Goal: Information Seeking & Learning: Compare options

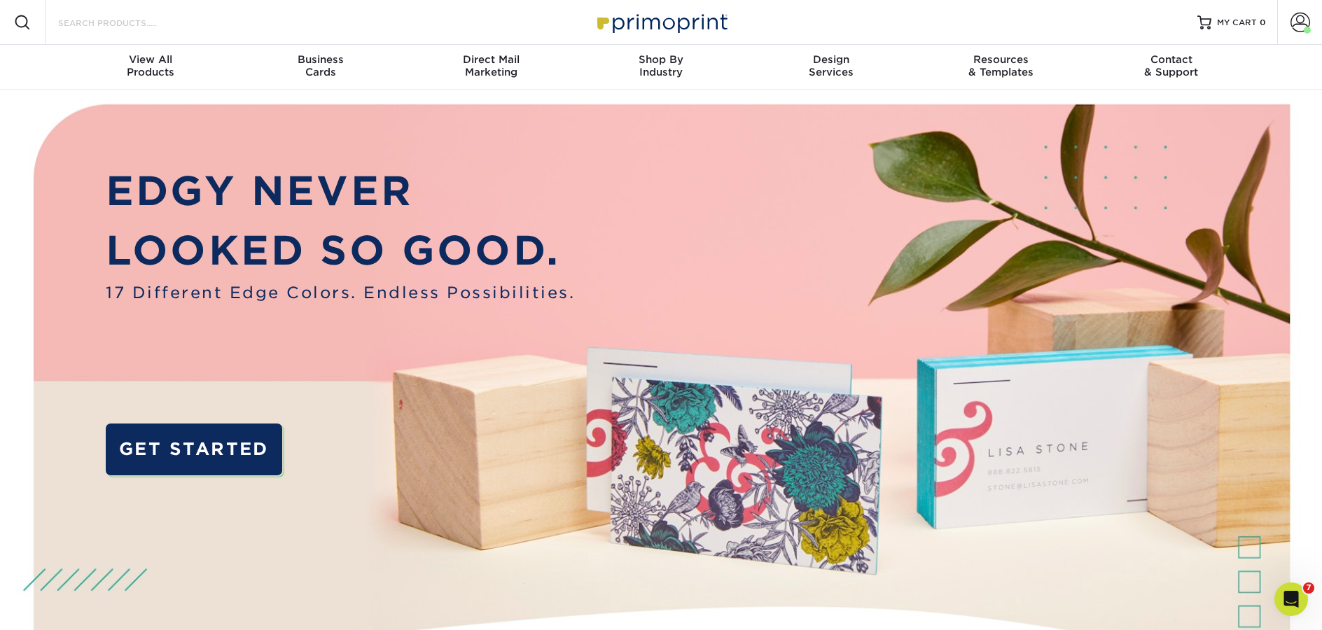
click at [111, 29] on input "Search Products" at bounding box center [125, 22] width 136 height 17
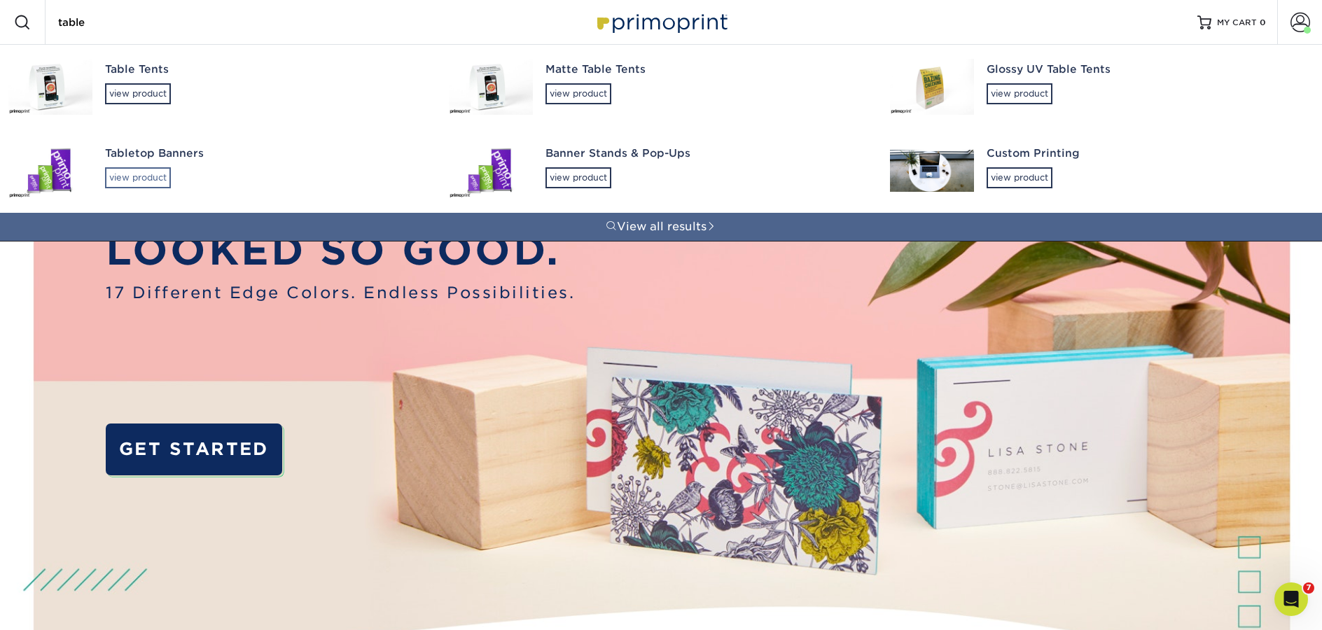
type input "table"
click at [146, 178] on div "view product" at bounding box center [138, 177] width 66 height 21
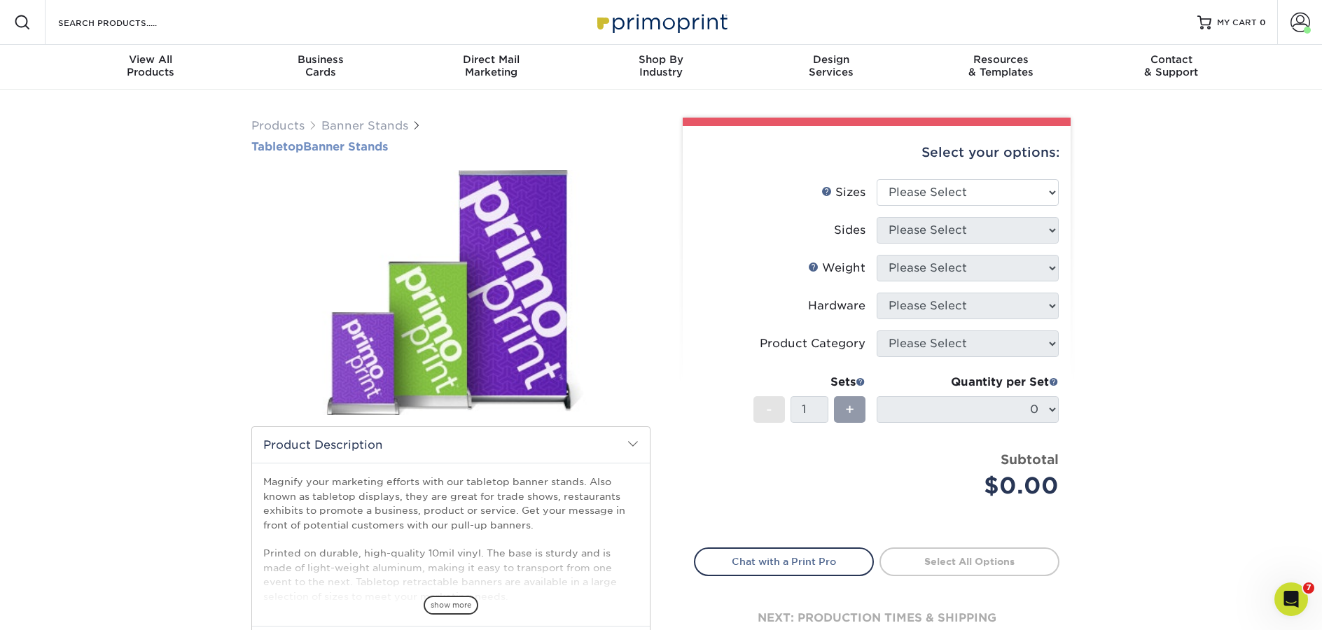
drag, startPoint x: 216, startPoint y: 144, endPoint x: 416, endPoint y: 150, distance: 200.3
click at [416, 150] on div "Products Banner Stands Tabletop Banner Stands" at bounding box center [661, 441] width 1322 height 702
copy h1 "Tabletop Banner Stands"
click at [346, 124] on link "Banner Stands" at bounding box center [364, 125] width 87 height 13
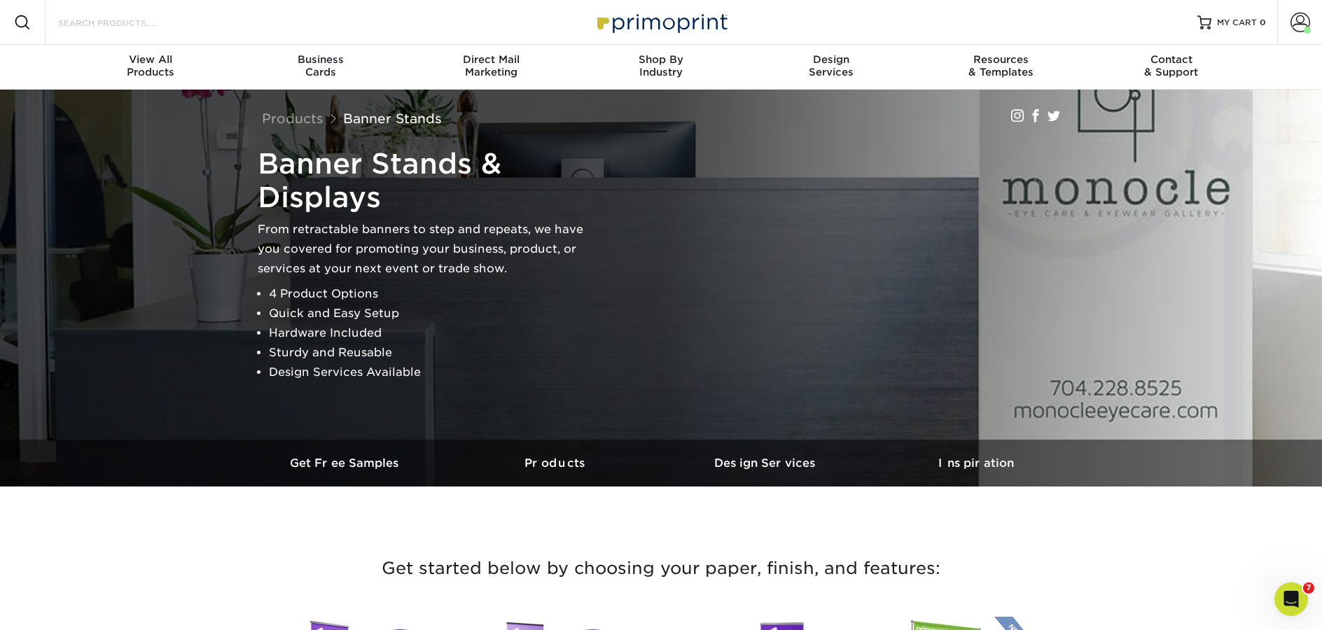
click at [94, 19] on input "Search Products" at bounding box center [125, 22] width 136 height 17
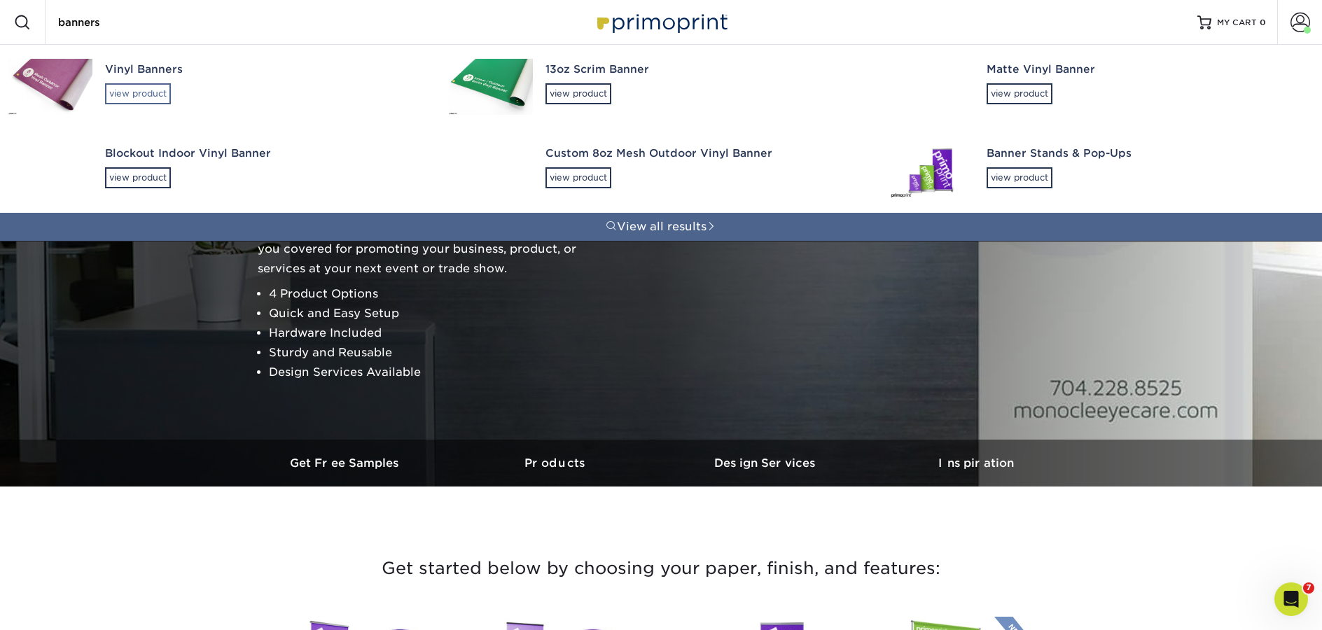
type input "banners"
click at [137, 98] on div "view product" at bounding box center [138, 93] width 66 height 21
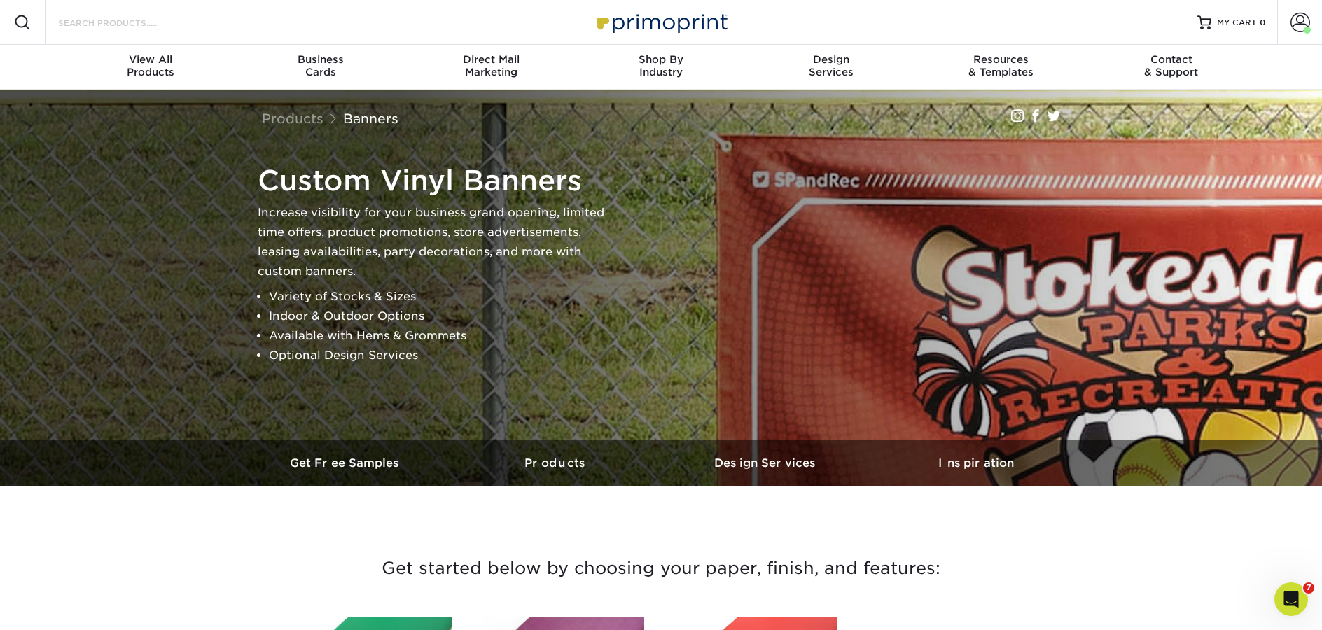
click at [153, 25] on input "Search Products" at bounding box center [125, 22] width 136 height 17
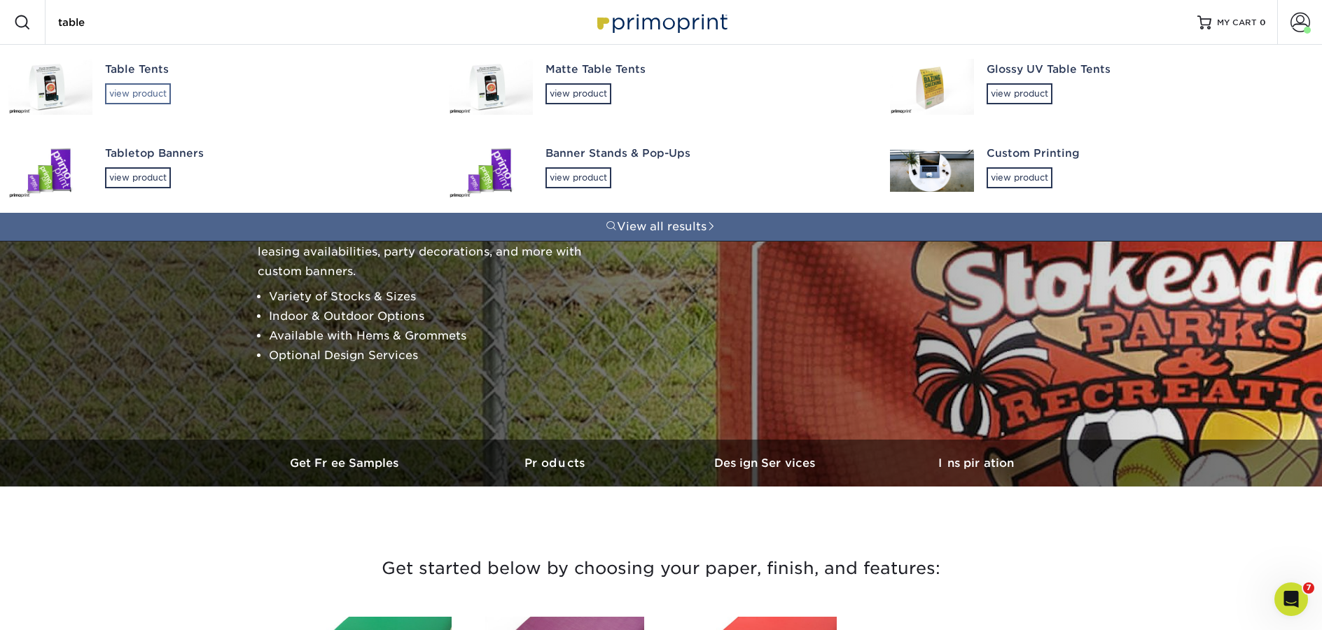
type input "table"
click at [132, 85] on div "view product" at bounding box center [138, 93] width 66 height 21
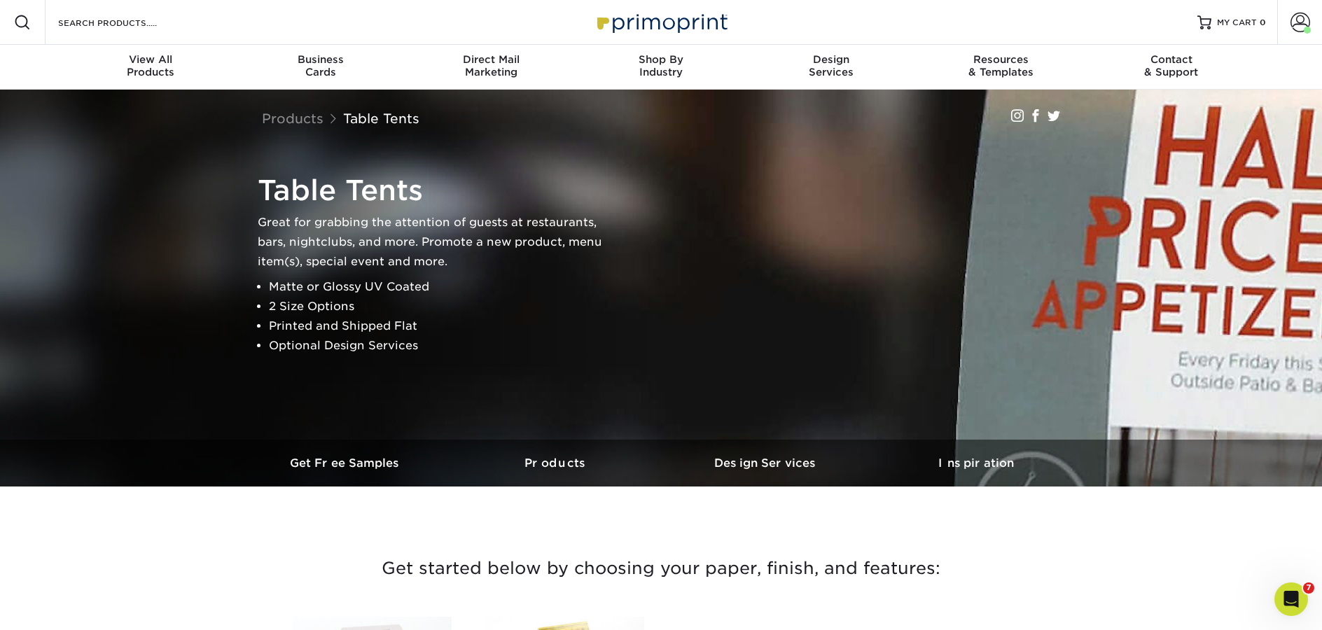
click at [661, 9] on img at bounding box center [661, 22] width 140 height 30
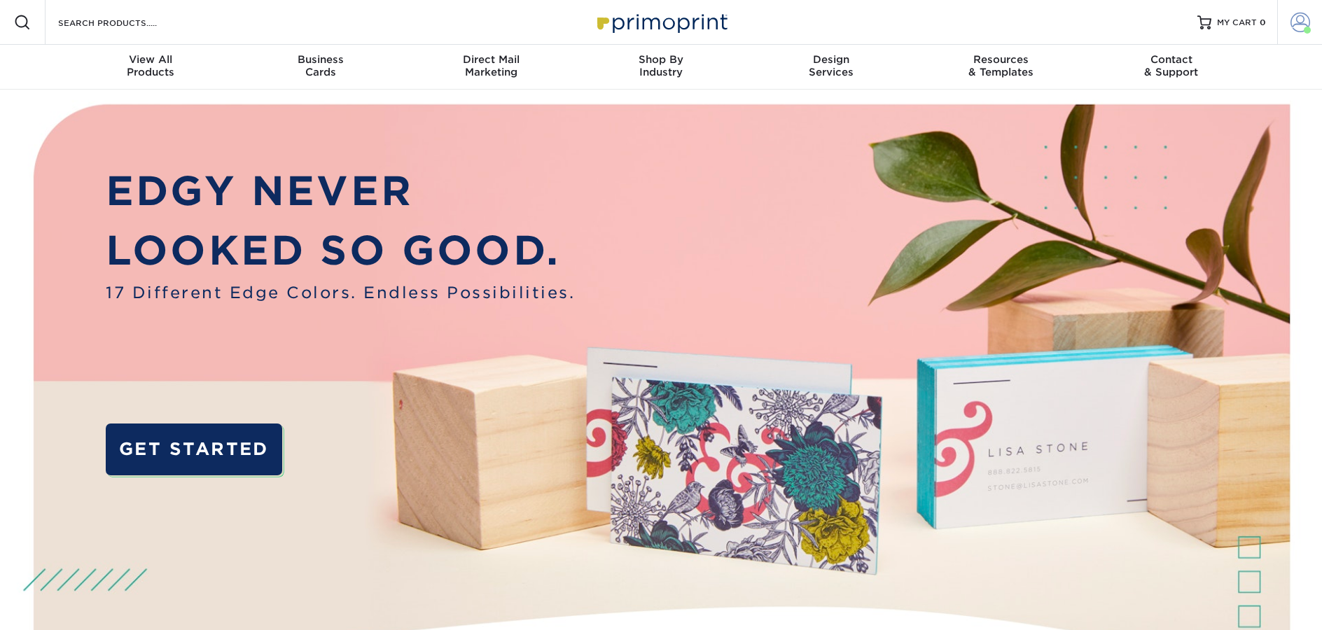
click at [1301, 28] on span at bounding box center [1300, 23] width 20 height 20
